Goal: Communication & Community: Participate in discussion

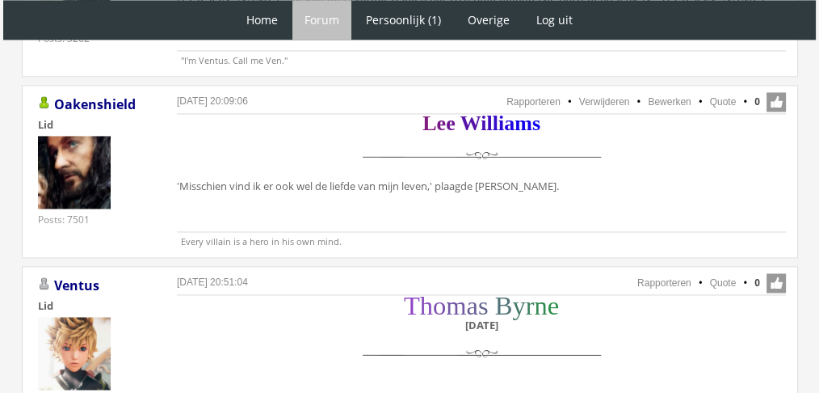
click at [561, 325] on div "T h o m a s B y r n e Zaterdag 11 december “Ongeduldig?” vroeg hij, terwijl hij…" at bounding box center [481, 389] width 609 height 185
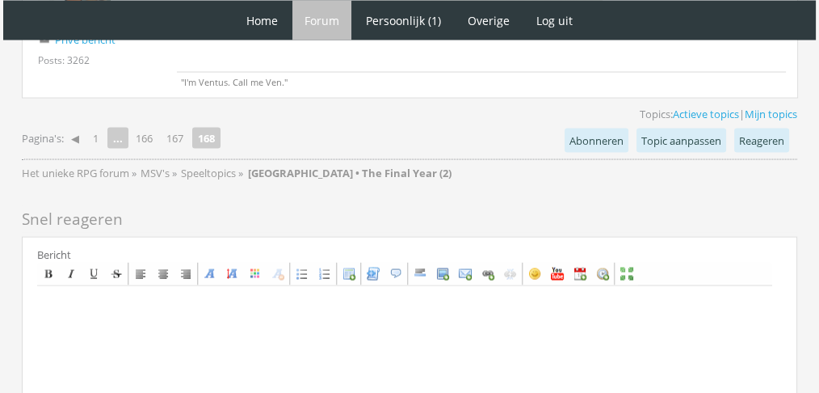
scroll to position [3112, 0]
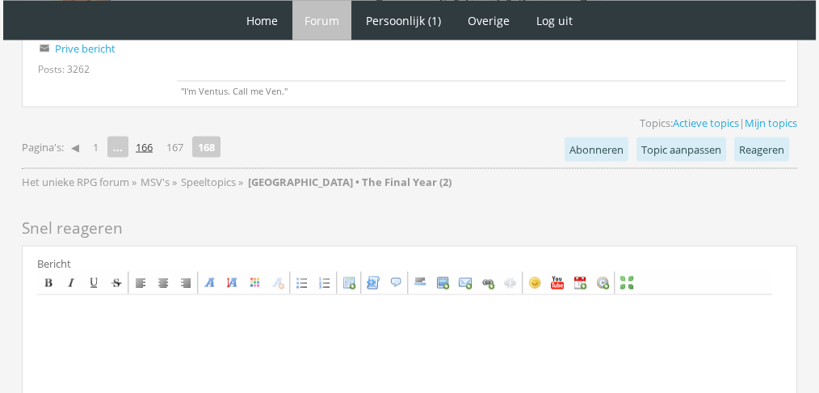
click at [150, 136] on link "166" at bounding box center [144, 147] width 30 height 23
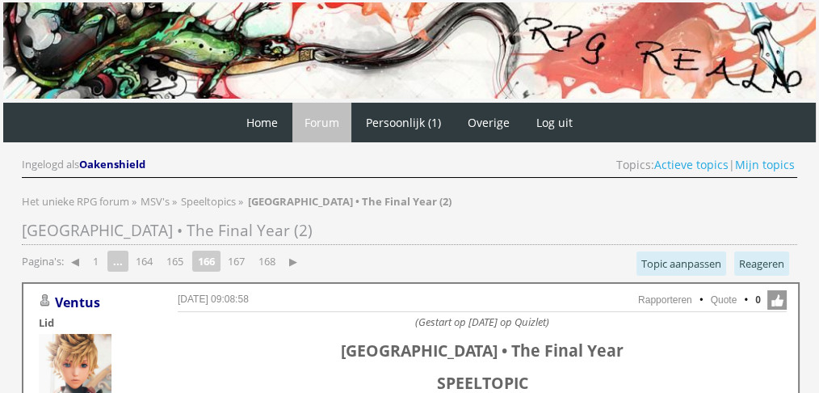
scroll to position [849, 0]
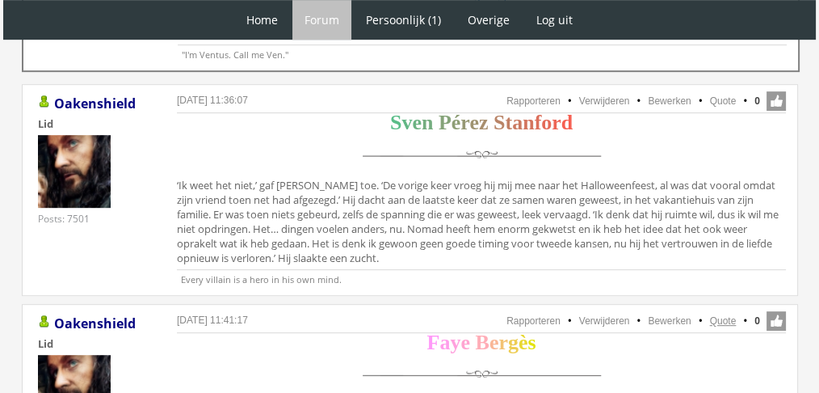
click at [723, 317] on link "Quote" at bounding box center [723, 320] width 27 height 11
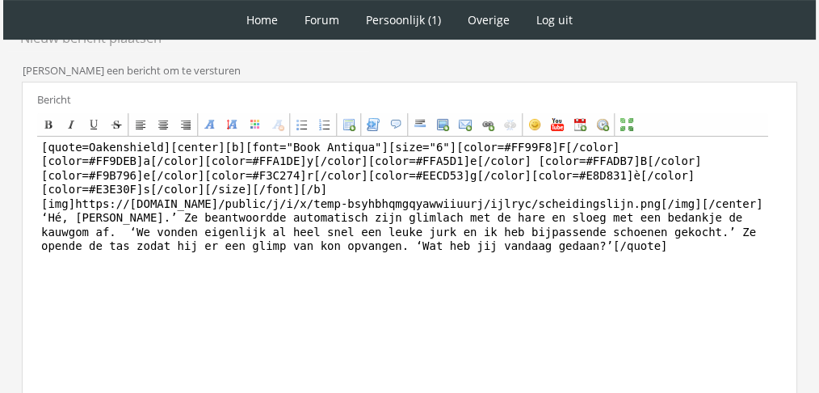
scroll to position [420, 0]
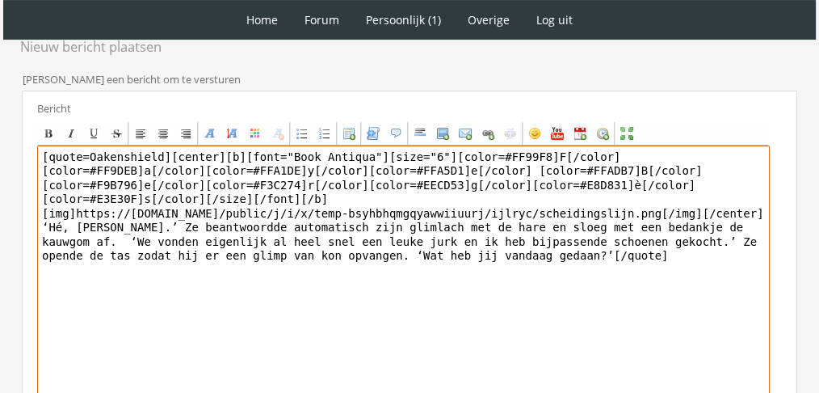
drag, startPoint x: 527, startPoint y: 290, endPoint x: 4, endPoint y: 209, distance: 528.8
click at [4, 209] on div "1 Home Forum Forum index Actieve topics Mijn topics Persoonlijk (1) Profiel Pri…" at bounding box center [409, 85] width 819 height 1010
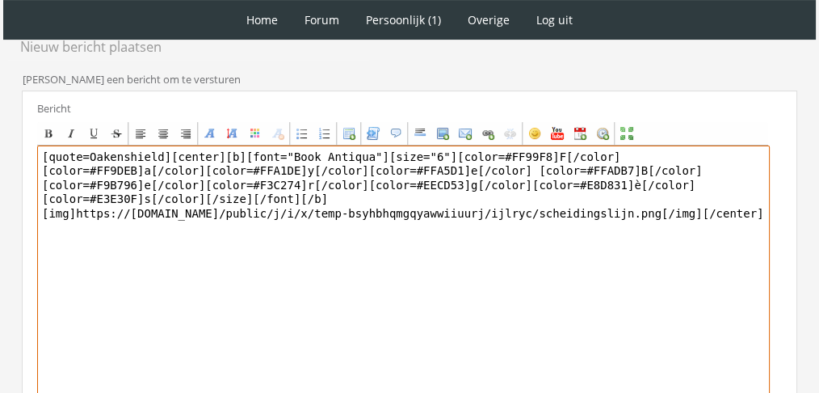
paste textarea "[PERSON_NAME] vond het lullig om te zeggen dat ze eigenlijk vond dat [PERSON_NA…"
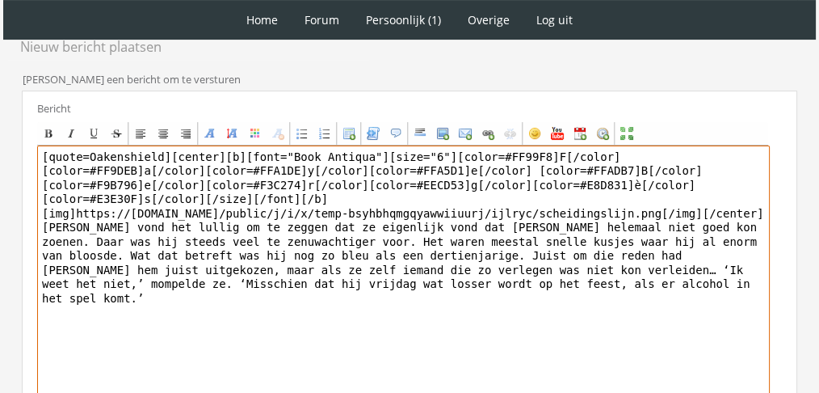
drag, startPoint x: 156, startPoint y: 156, endPoint x: 0, endPoint y: 92, distance: 168.5
click at [0, 92] on div "1 Home Forum Forum index Actieve topics Mijn topics Persoonlijk (1) Profiel Pri…" at bounding box center [409, 85] width 819 height 1010
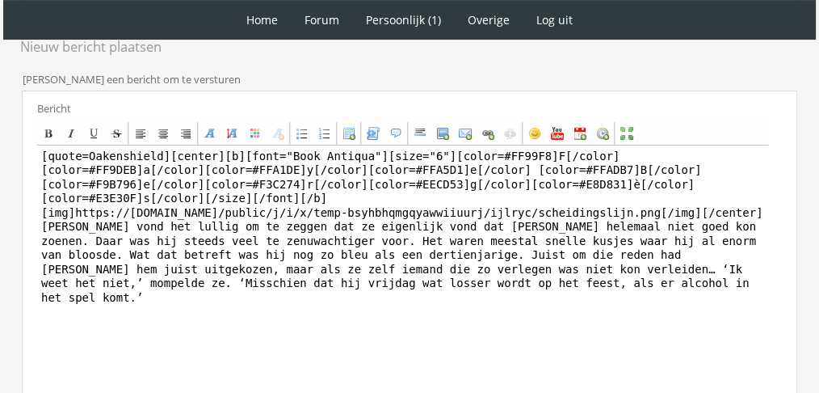
click at [0, 92] on div "1 Home Forum Forum index Actieve topics Mijn topics Persoonlijk (1) Profiel Pri…" at bounding box center [409, 85] width 819 height 1010
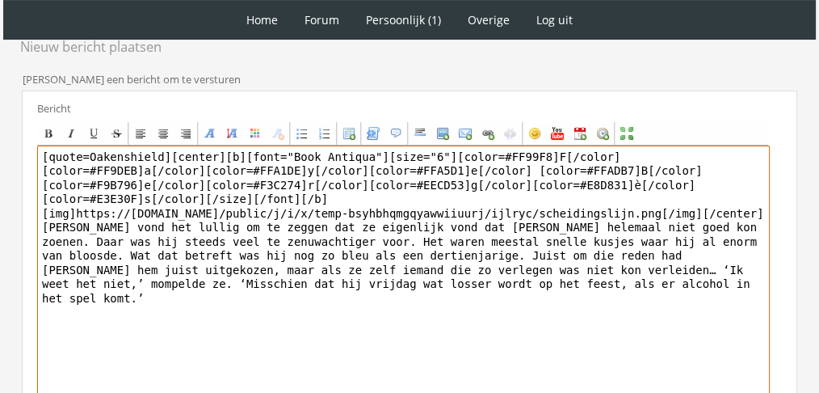
drag, startPoint x: 159, startPoint y: 149, endPoint x: 0, endPoint y: 129, distance: 160.3
click at [0, 129] on div "1 Home Forum Forum index Actieve topics Mijn topics Persoonlijk (1) Profiel Pri…" at bounding box center [409, 85] width 819 height 1010
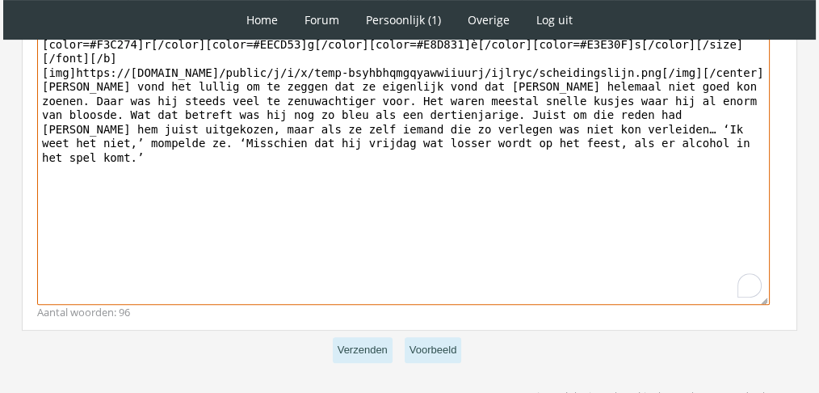
scroll to position [563, 0]
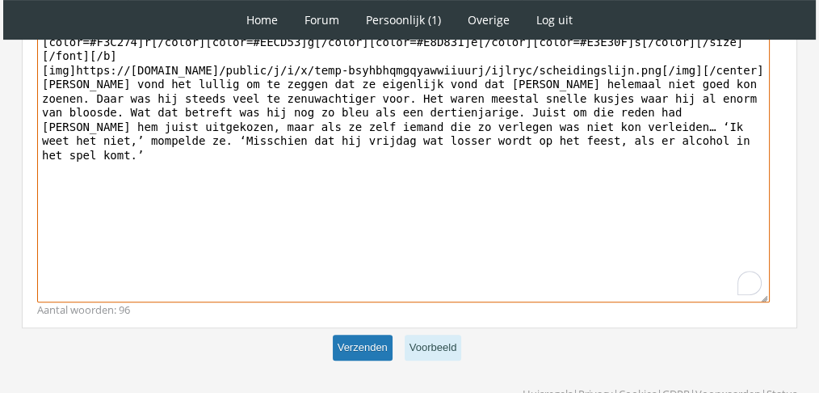
type textarea "[center][b][font="Book Antiqua"][size="6"][color=#FF99F8]F[/color][color=#FF9DE…"
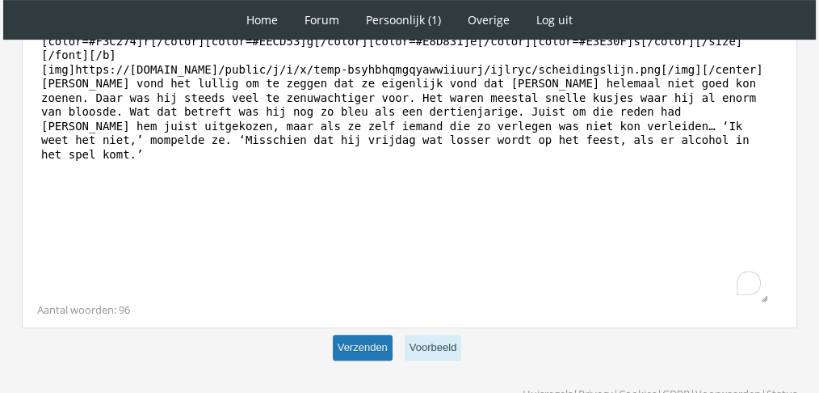
click at [368, 347] on button "Verzenden" at bounding box center [363, 347] width 60 height 27
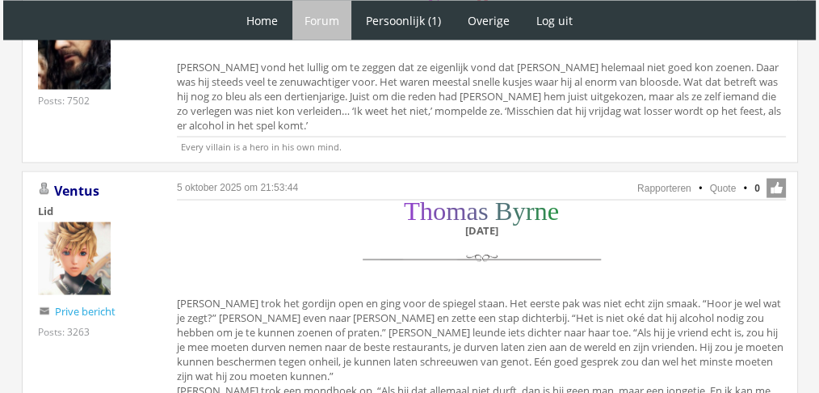
scroll to position [3272, 0]
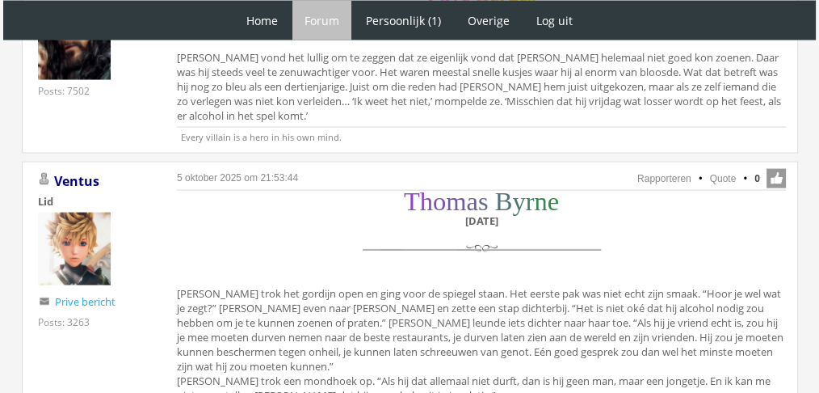
click at [183, 193] on div "T h o m a s B y r n e [DATE] [PERSON_NAME] trok het gordijn open en ging voor d…" at bounding box center [481, 300] width 609 height 214
click at [180, 193] on div "T h o m a s B y r n e [DATE] [PERSON_NAME] trok het gordijn open en ging voor d…" at bounding box center [481, 300] width 609 height 214
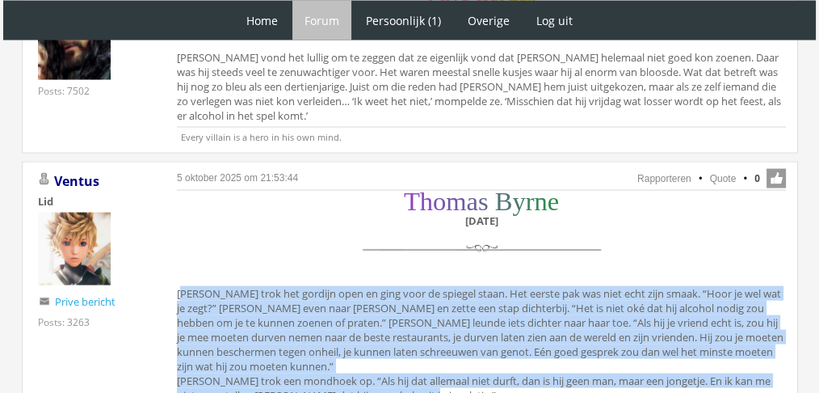
drag, startPoint x: 176, startPoint y: 191, endPoint x: 429, endPoint y: 294, distance: 273.2
click at [429, 294] on div "T h o m a s B y r n e Zaterdag 11 december Thomas trok het gordijn open en ging…" at bounding box center [481, 300] width 609 height 214
copy div "Thomas trok het gordijn open en ging voor de spiegel staan. Het eerste pak was …"
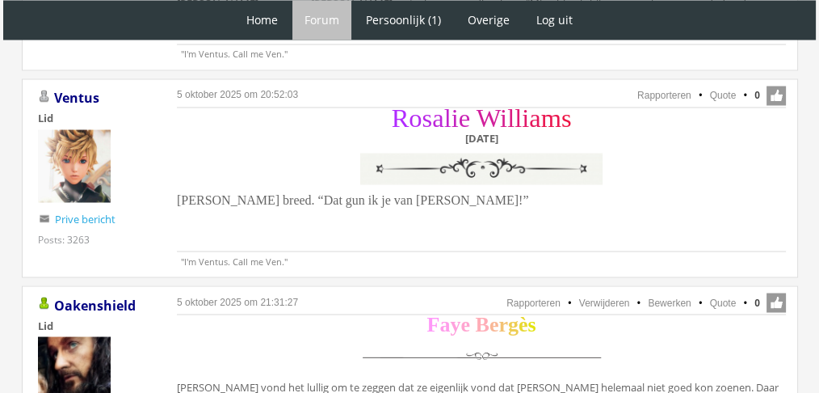
scroll to position [2973, 0]
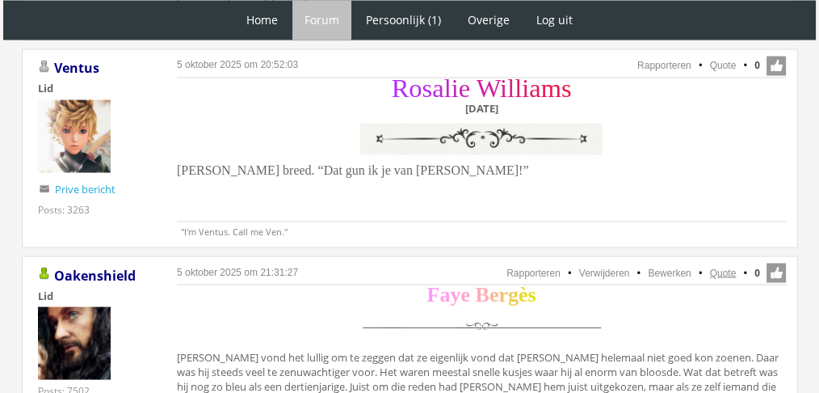
click at [730, 267] on link "Quote" at bounding box center [723, 272] width 27 height 11
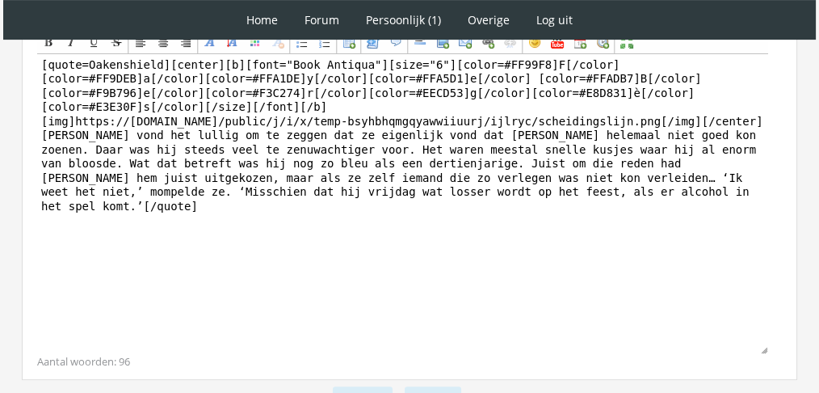
scroll to position [525, 0]
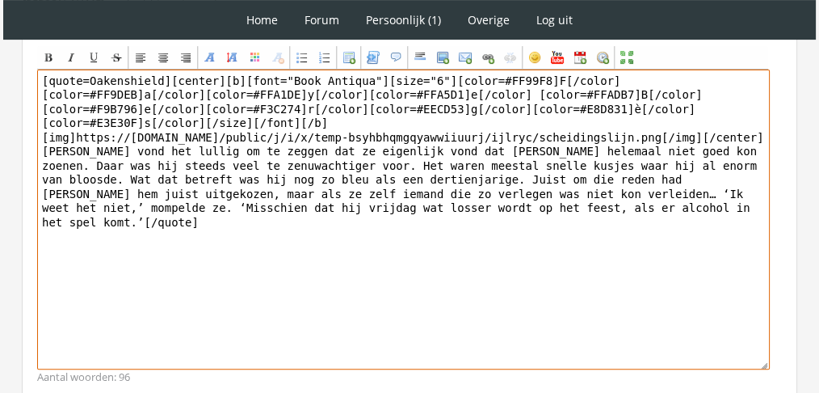
click at [454, 222] on textarea "[quote=Oakenshield][center][b][font="Book Antiqua"][size="6"][color=#FF99F8]F[/…" at bounding box center [403, 219] width 733 height 300
paste textarea "‘Sommige dingen durft hij echt wel,’ verdedigde Faye hem. Het gesprek gaf haar …"
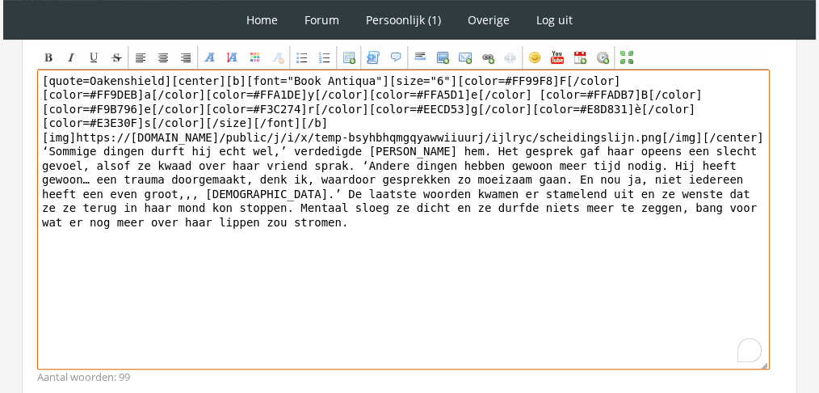
drag, startPoint x: 160, startPoint y: 70, endPoint x: 0, endPoint y: 39, distance: 163.0
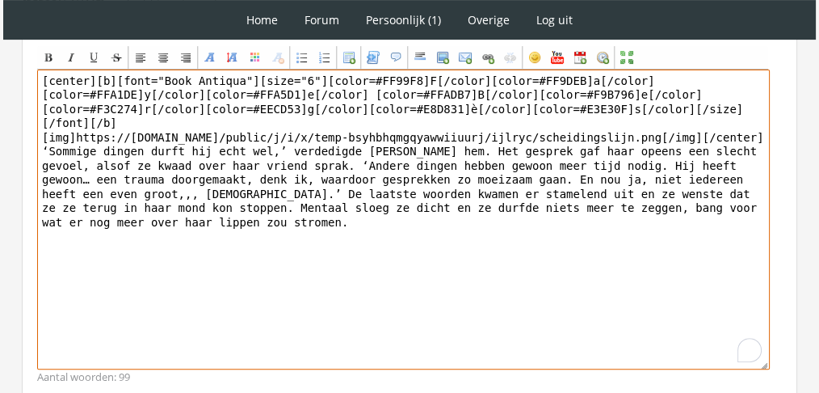
click at [720, 166] on textarea "[center][b][font="Book Antiqua"][size="6"][color=#FF99F8]F[/color][color=#FF9DE…" at bounding box center [403, 219] width 733 height 300
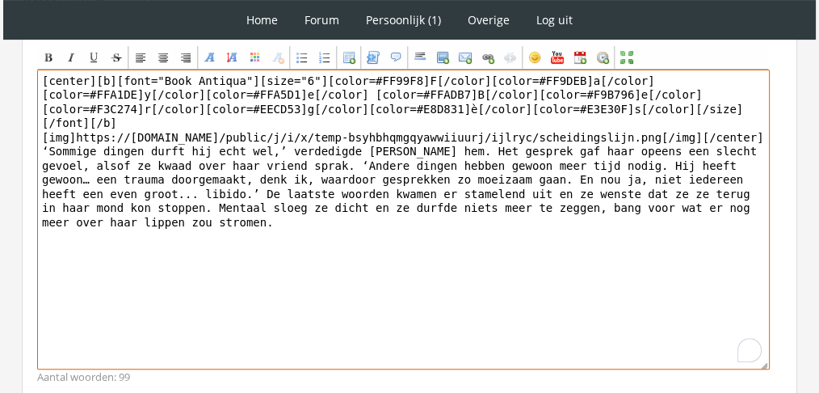
scroll to position [641, 0]
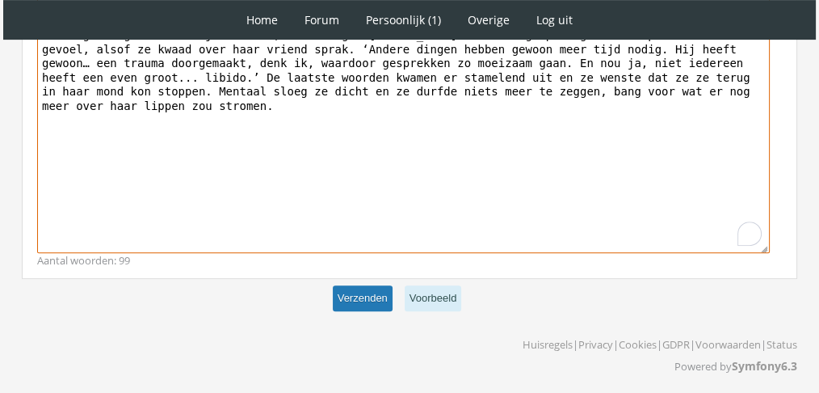
type textarea "[center][b][font="Book Antiqua"][size="6"][color=#FF99F8]F[/color][color=#FF9DE…"
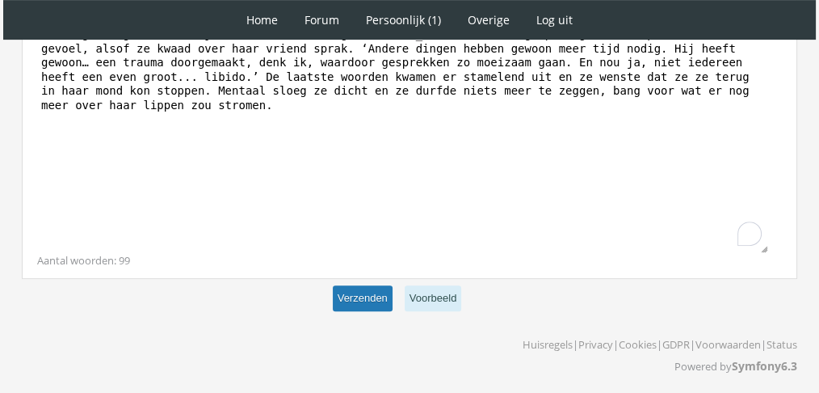
click at [371, 292] on button "Verzenden" at bounding box center [363, 298] width 60 height 27
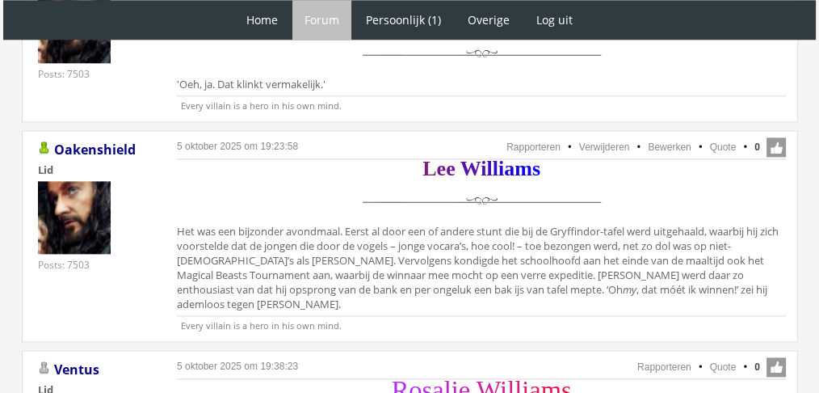
scroll to position [2028, 0]
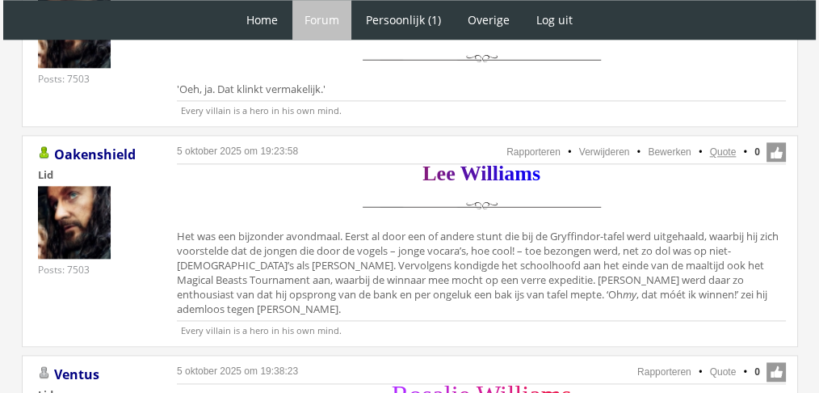
click at [725, 146] on link "Quote" at bounding box center [723, 151] width 27 height 11
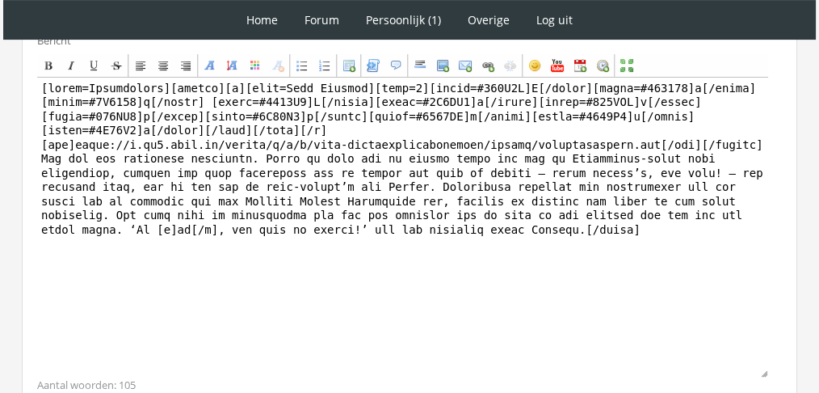
scroll to position [528, 0]
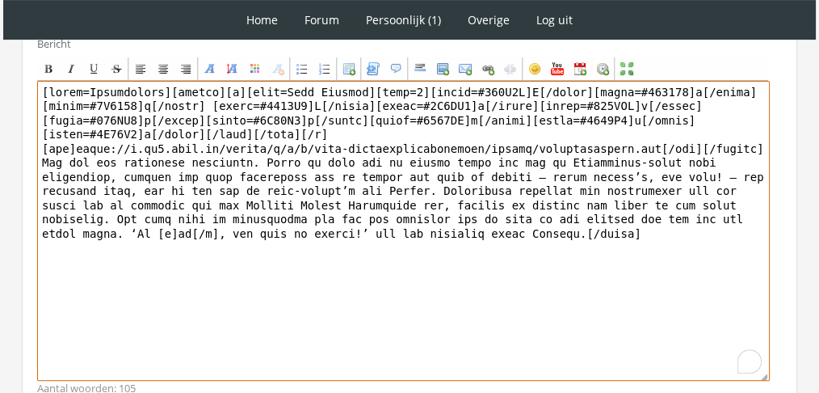
drag, startPoint x: 325, startPoint y: 315, endPoint x: 19, endPoint y: 162, distance: 341.4
click at [19, 162] on div "RPG Realm Ingelogd als Oakenshield Topics: Actieve topics | Mijn topics Het uni…" at bounding box center [409, 59] width 806 height 927
paste textarea "‘Lo, Ips dolo?’ [sit] Am consectet adip elits doei tempor inc ut Lab etdolor ma…"
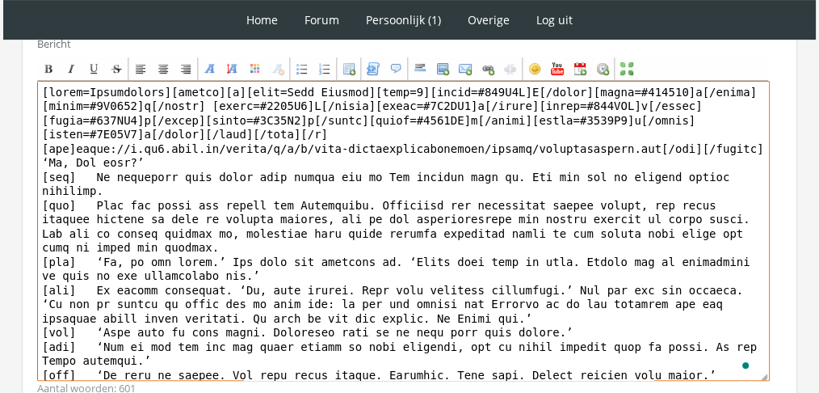
drag, startPoint x: 158, startPoint y: 89, endPoint x: 0, endPoint y: 45, distance: 163.4
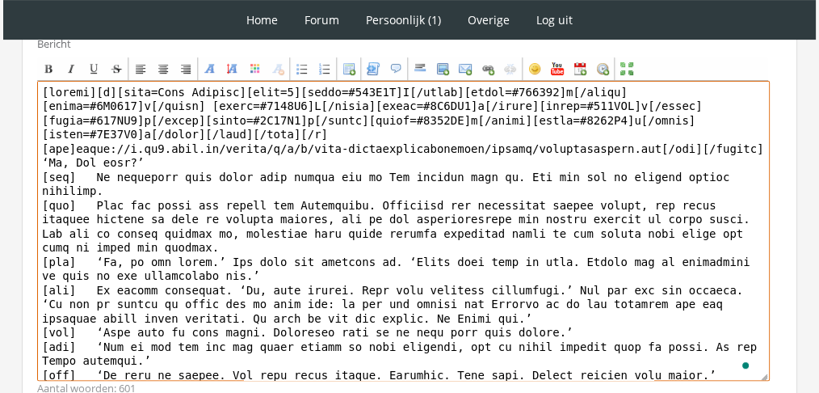
scroll to position [317, 0]
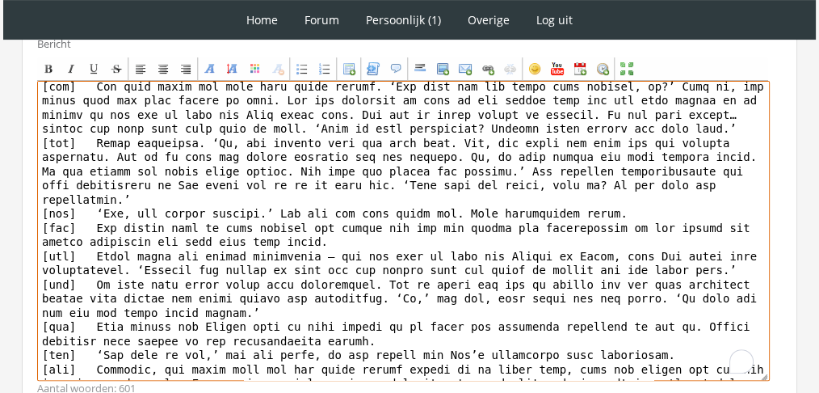
drag, startPoint x: 309, startPoint y: 351, endPoint x: 0, endPoint y: 348, distance: 309.4
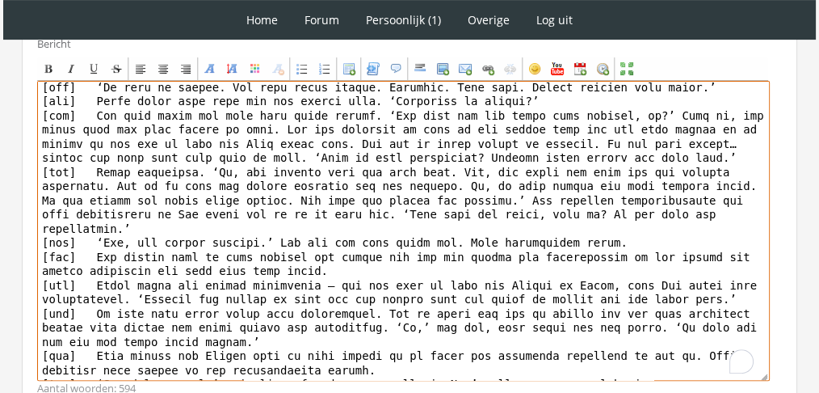
scroll to position [656, 0]
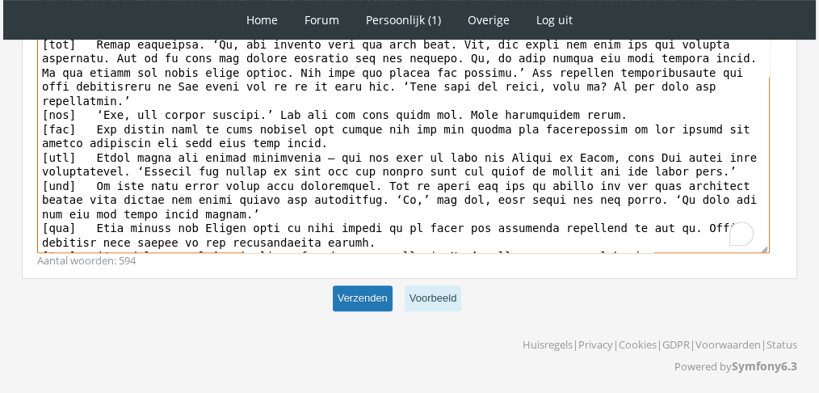
type textarea "[center][b][font=Book Antiqua][size=6][color=#821B7F]L[/color][color=#771889]e[…"
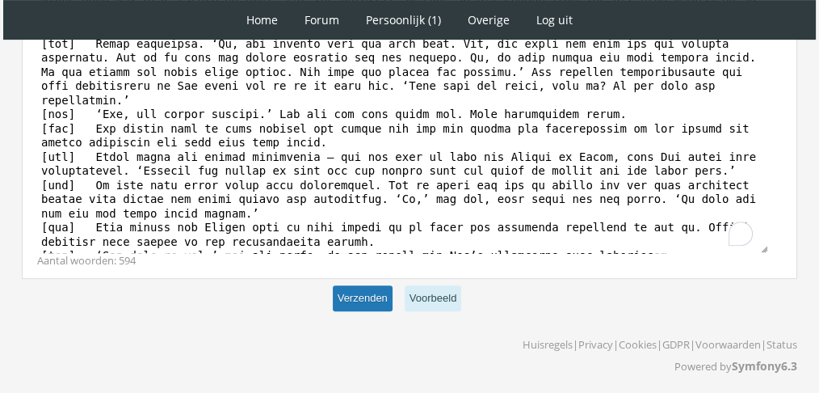
scroll to position [287, 0]
click at [355, 292] on button "Verzenden" at bounding box center [363, 298] width 60 height 27
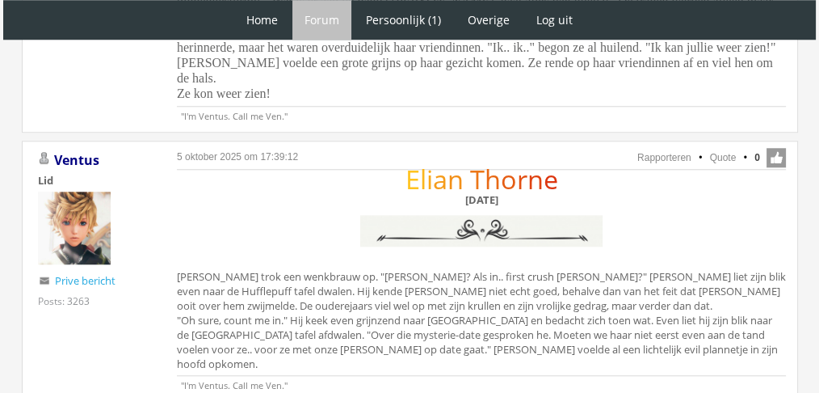
scroll to position [1498, 0]
